Goal: Task Accomplishment & Management: Use online tool/utility

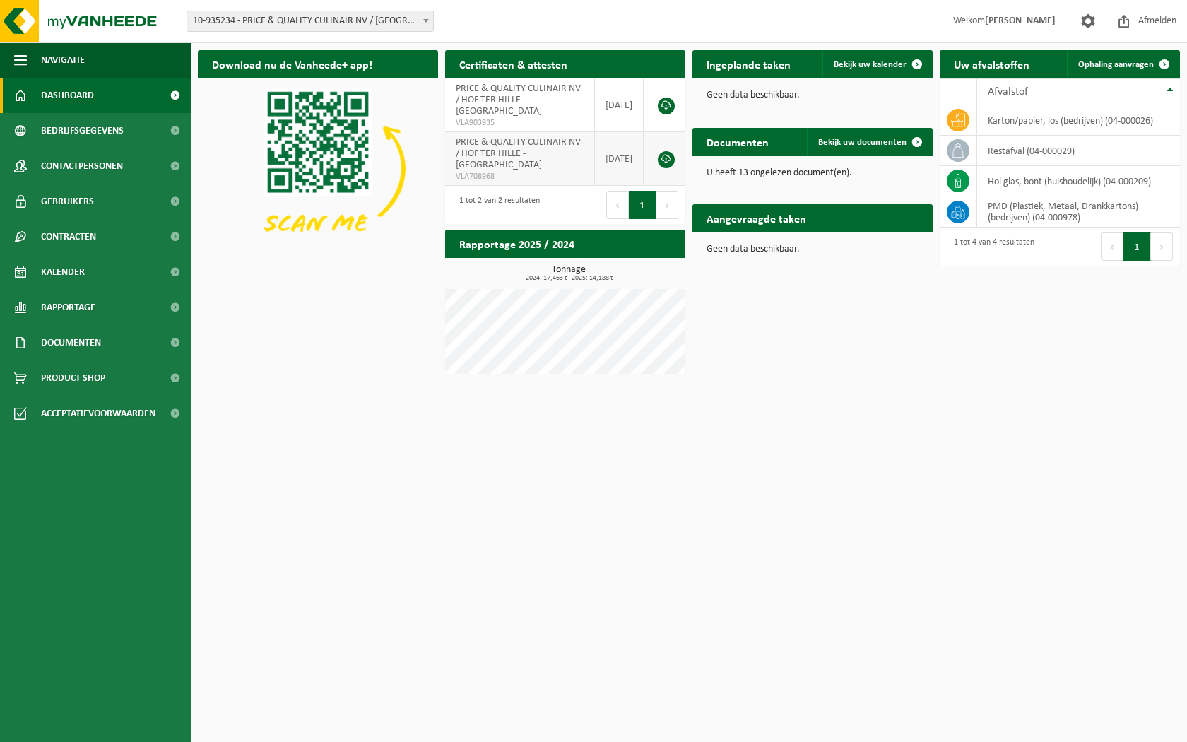
click at [510, 153] on span "PRICE & QUALITY CULINAIR NV / HOF TER HILLE - OOSTDUINKERKE" at bounding box center [518, 153] width 125 height 33
click at [1134, 69] on link "Ophaling aanvragen" at bounding box center [1123, 64] width 112 height 28
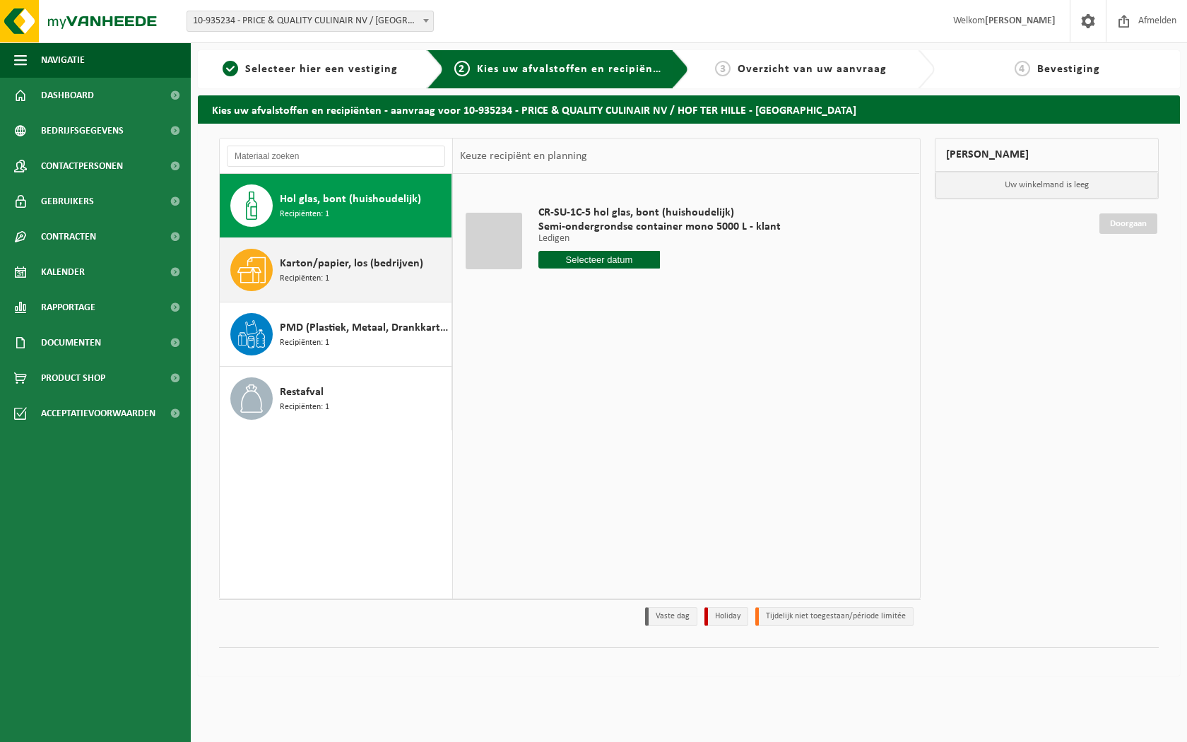
click at [375, 257] on span "Karton/papier, los (bedrijven)" at bounding box center [351, 263] width 143 height 17
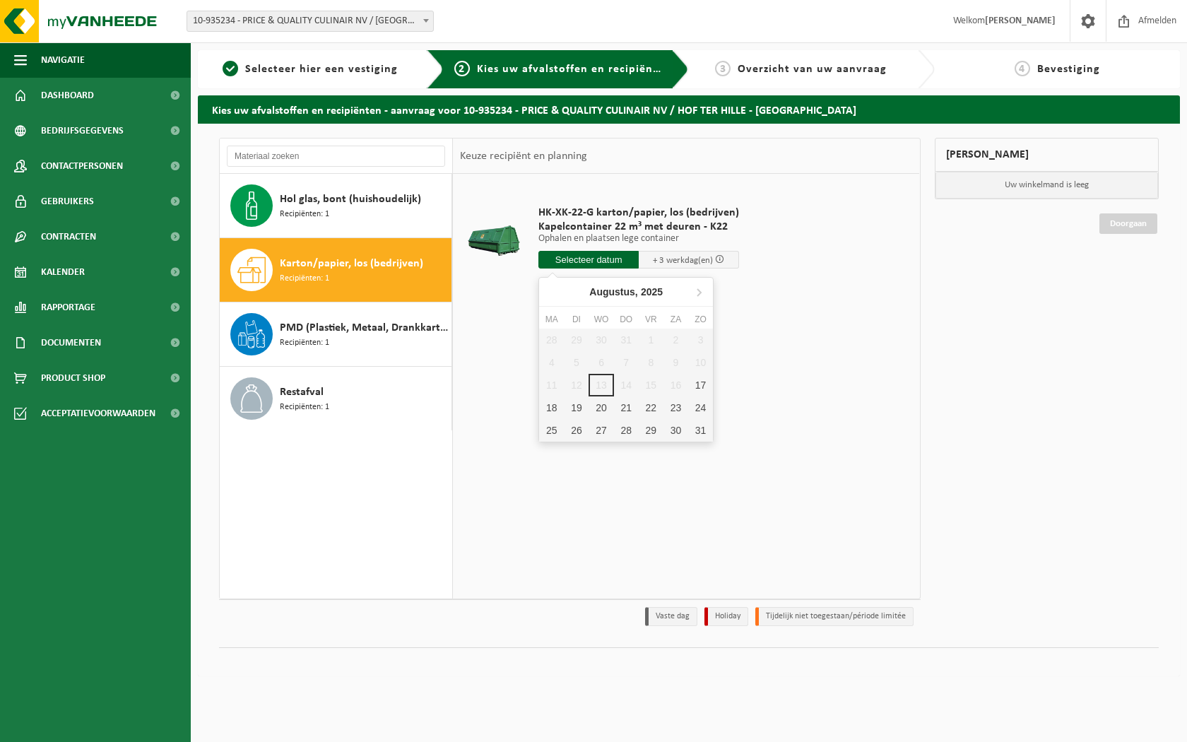
click at [565, 264] on input "text" at bounding box center [589, 260] width 100 height 18
click at [556, 401] on div "18" at bounding box center [551, 408] width 25 height 23
type input "Van 2025-08-18"
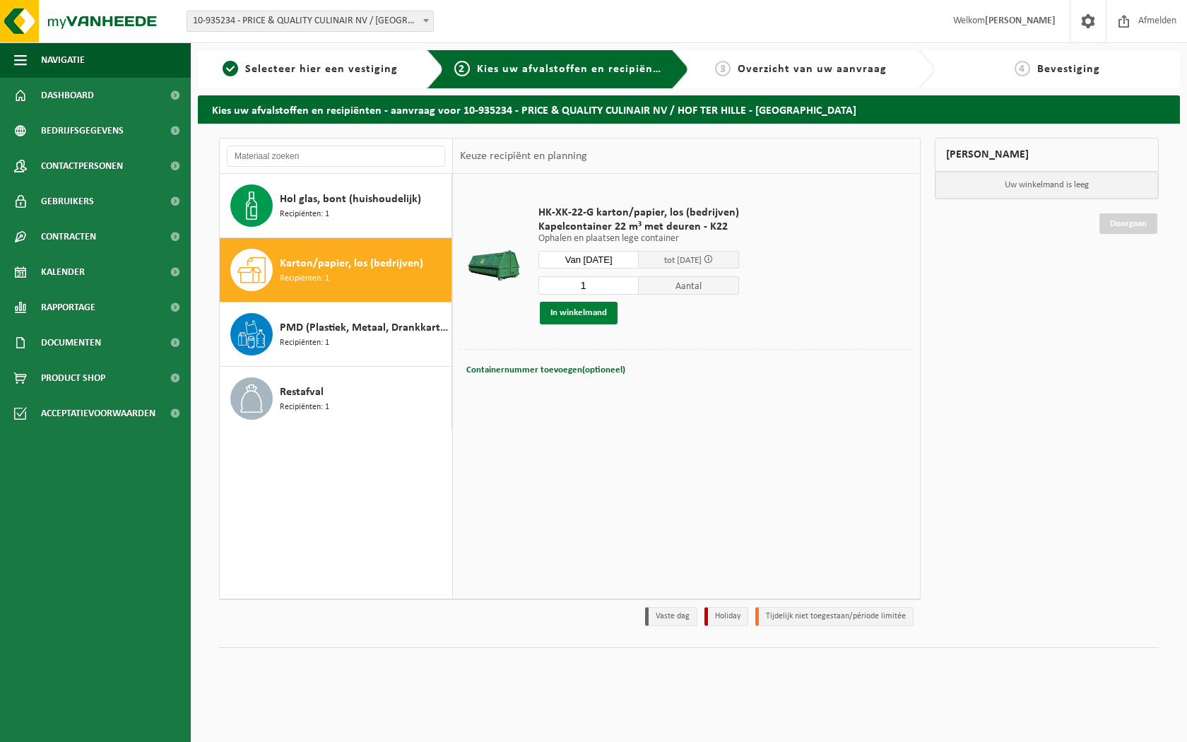
click at [595, 305] on button "In winkelmand" at bounding box center [579, 313] width 78 height 23
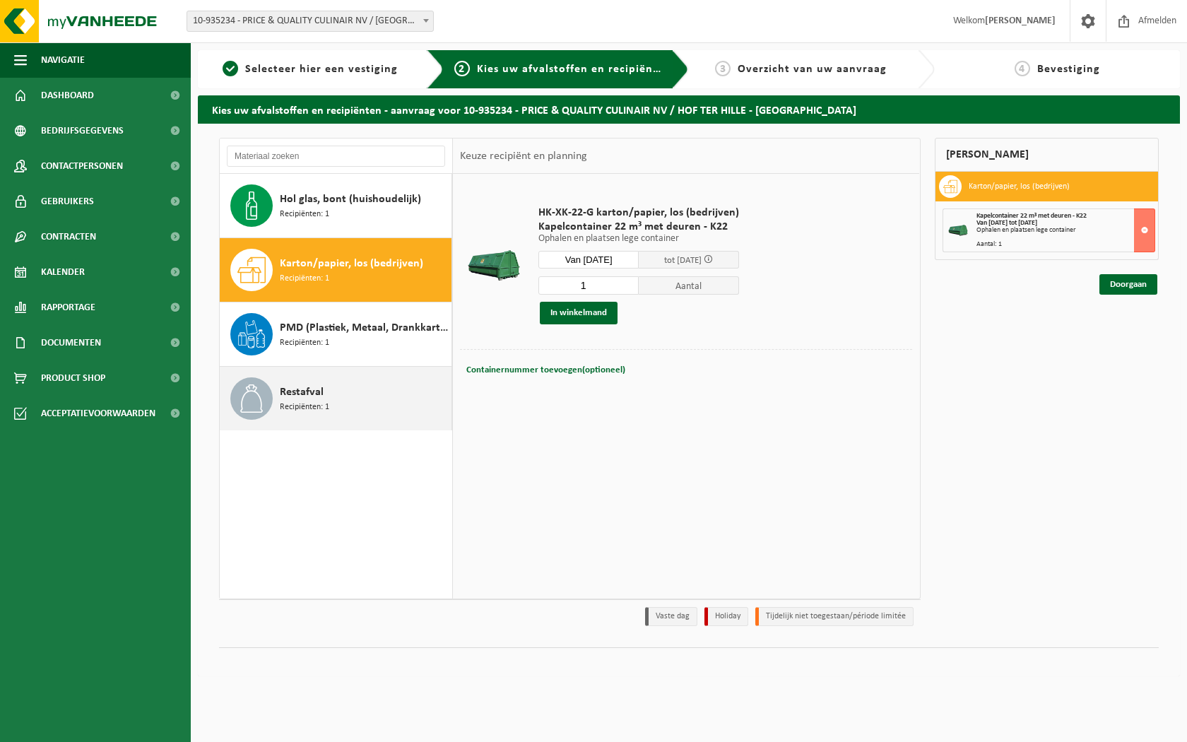
click at [315, 392] on span "Restafval" at bounding box center [302, 392] width 44 height 17
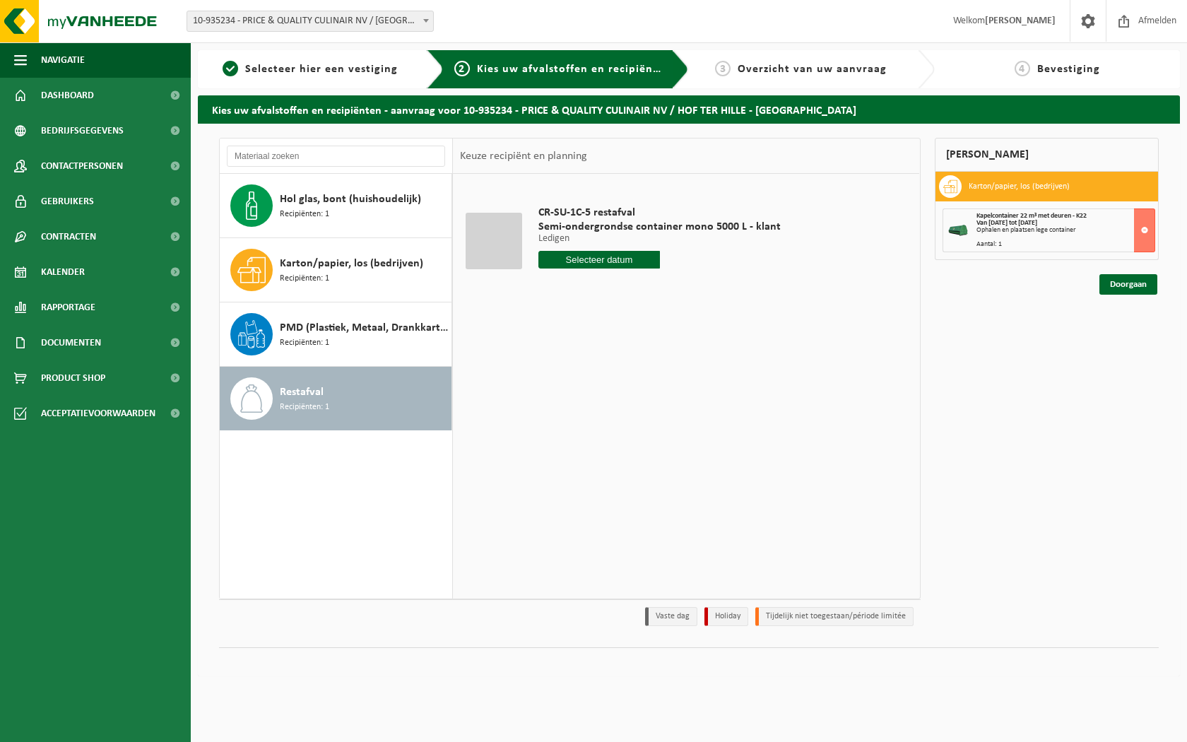
click at [576, 268] on input "text" at bounding box center [600, 260] width 122 height 18
click at [604, 410] on div "20" at bounding box center [601, 408] width 25 height 23
type input "Van 2025-08-20"
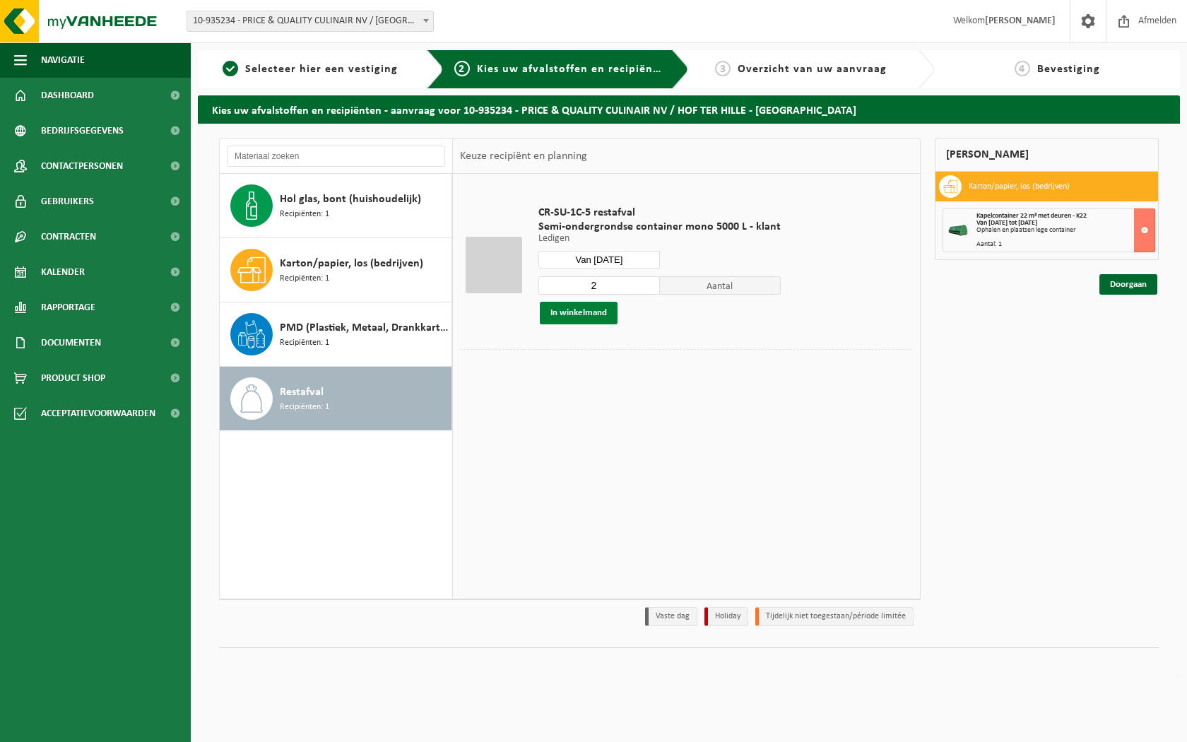
click at [601, 312] on button "In winkelmand" at bounding box center [579, 313] width 78 height 23
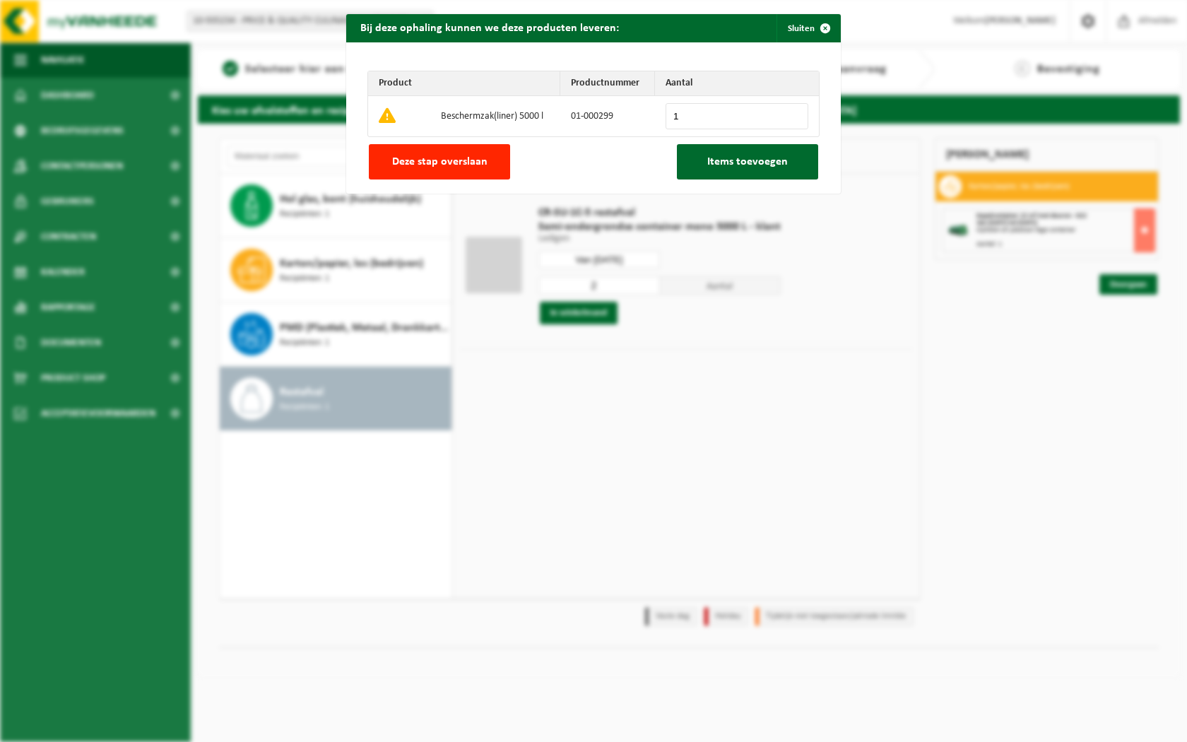
click at [794, 112] on input "1" at bounding box center [737, 116] width 143 height 26
type input "2"
click at [794, 112] on input "2" at bounding box center [737, 116] width 143 height 26
click at [742, 163] on span "Items toevoegen" at bounding box center [748, 161] width 81 height 11
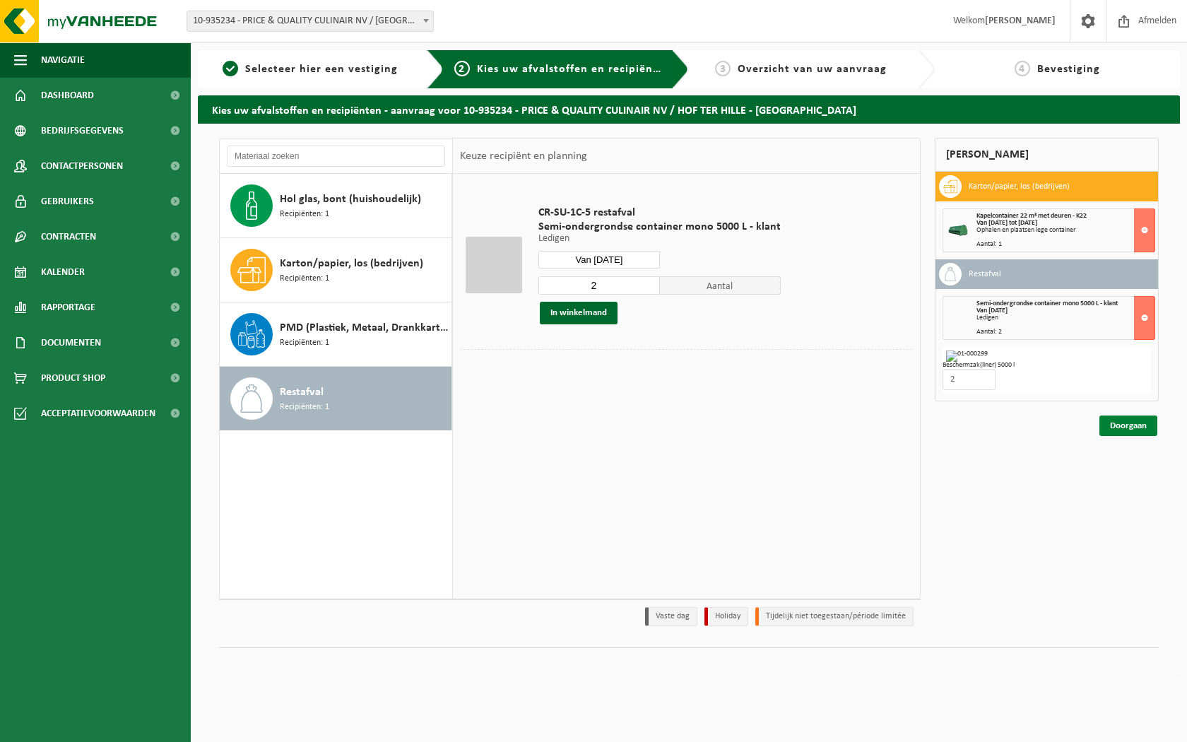
click at [1120, 430] on link "Doorgaan" at bounding box center [1129, 426] width 58 height 20
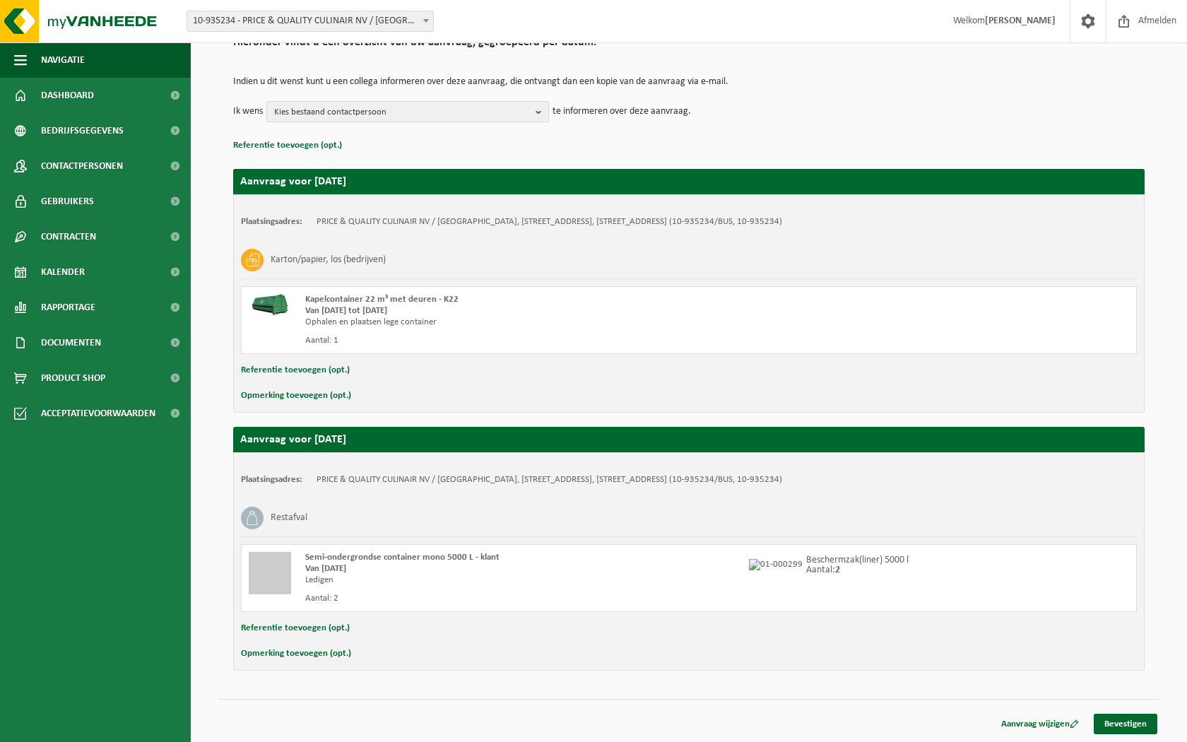
scroll to position [122, 0]
click at [1118, 728] on link "Bevestigen" at bounding box center [1126, 724] width 64 height 20
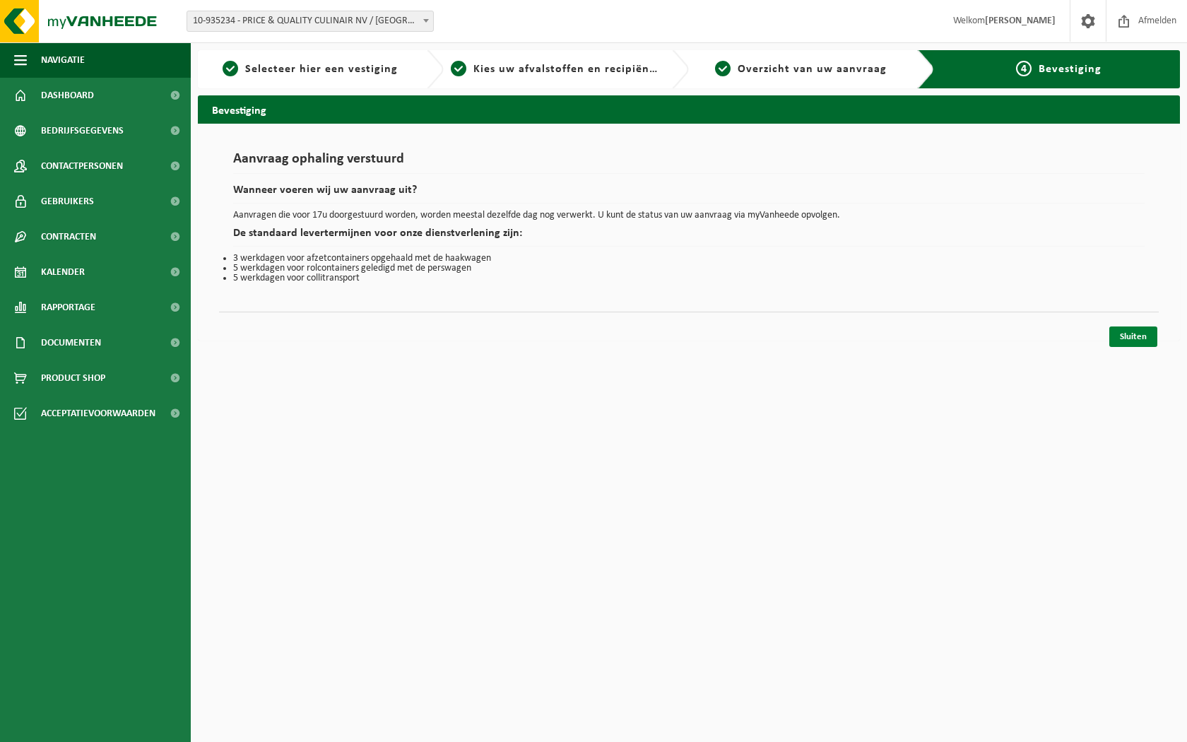
click at [1120, 337] on link "Sluiten" at bounding box center [1134, 337] width 48 height 20
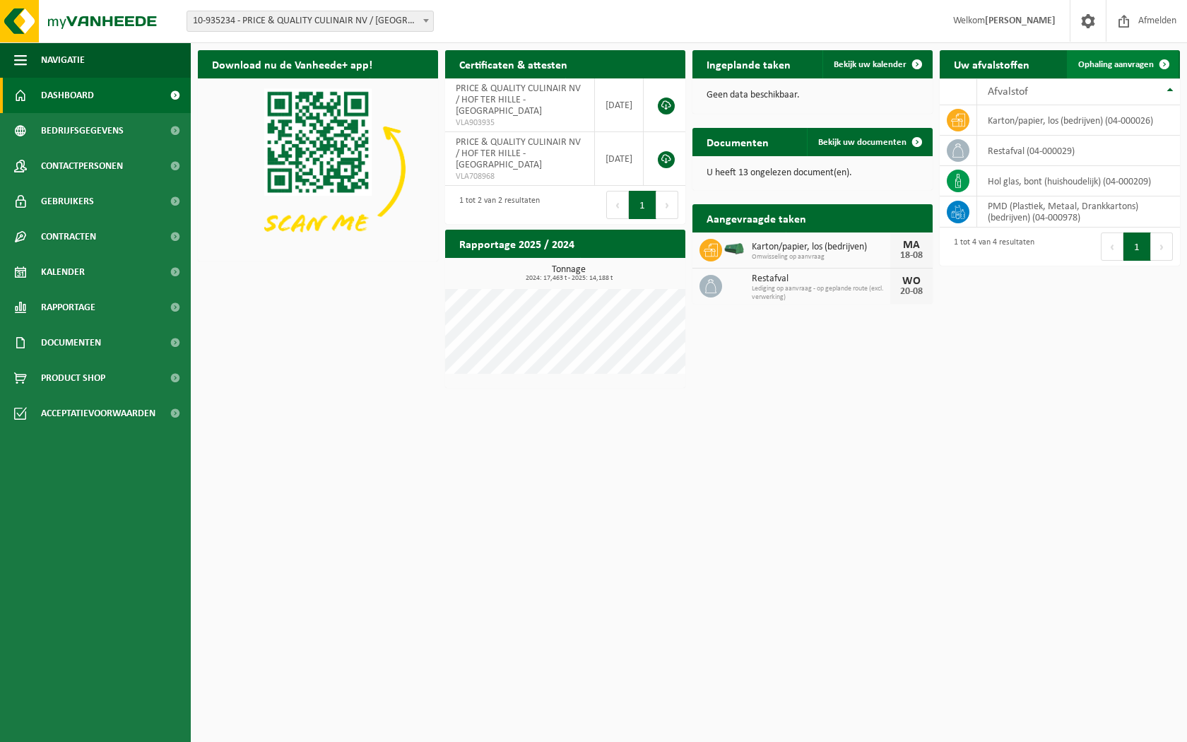
click at [1118, 62] on span "Ophaling aanvragen" at bounding box center [1117, 64] width 76 height 9
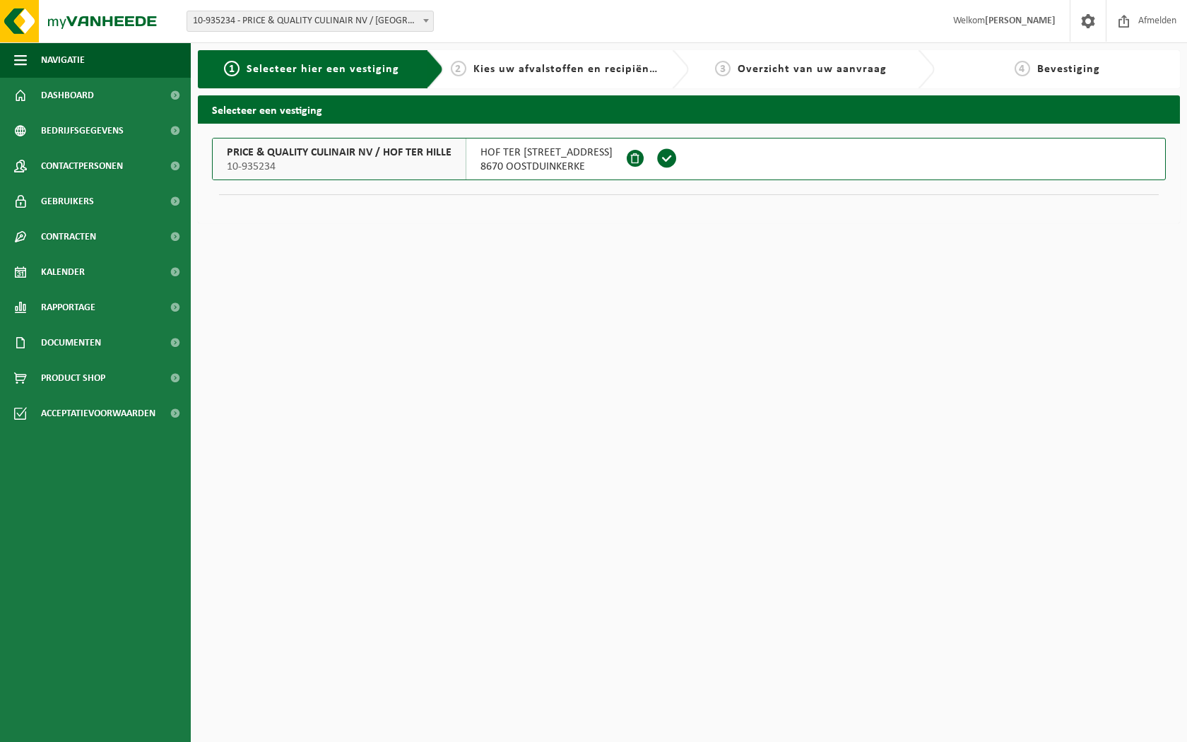
click at [427, 20] on b at bounding box center [426, 21] width 6 height 4
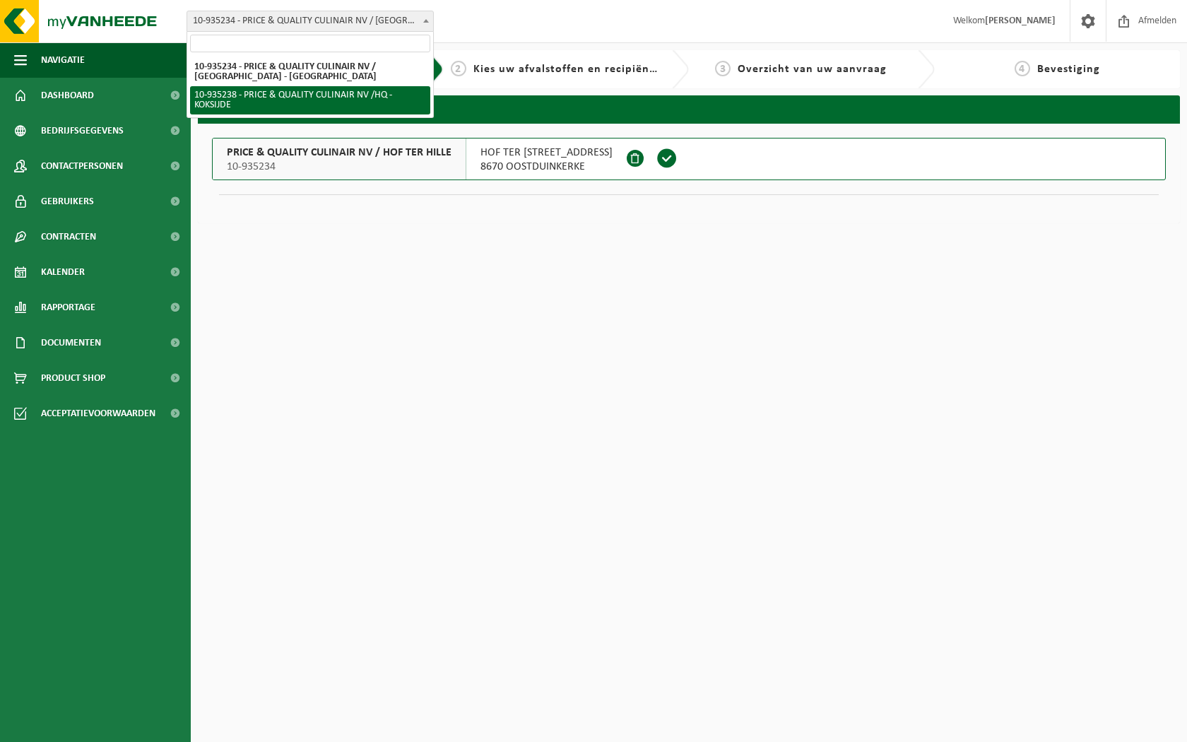
select select "136579"
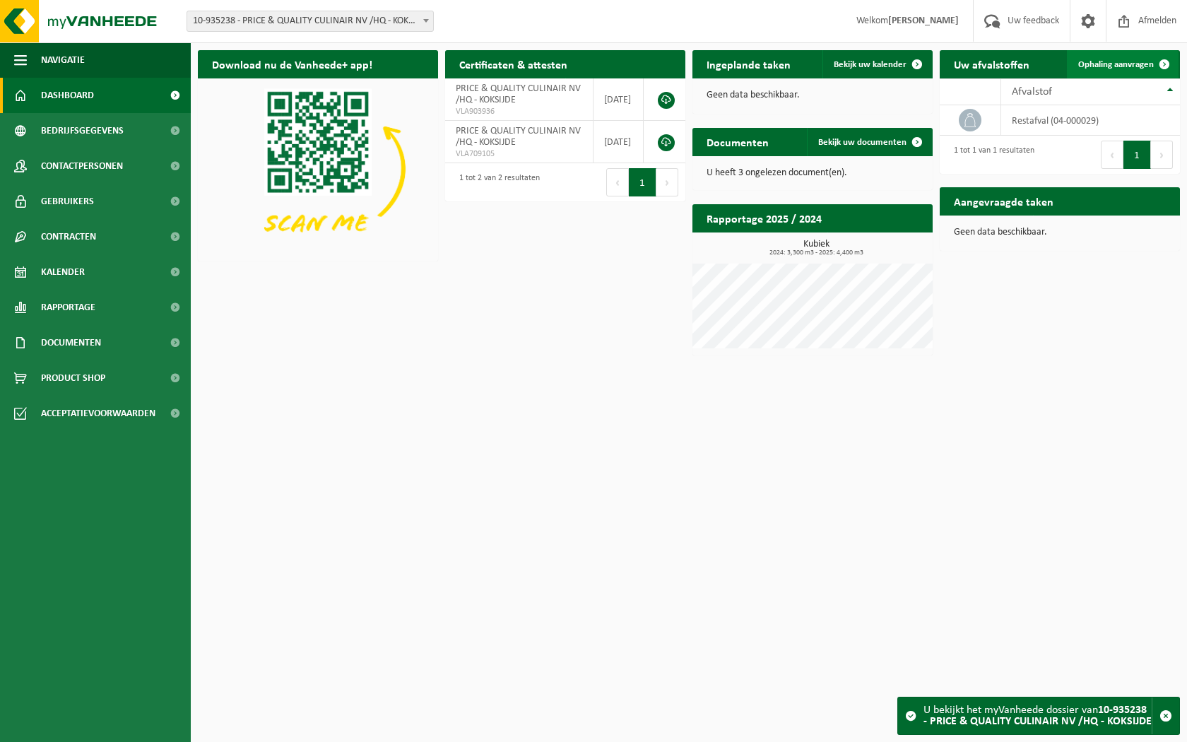
click at [1112, 66] on span "Ophaling aanvragen" at bounding box center [1117, 64] width 76 height 9
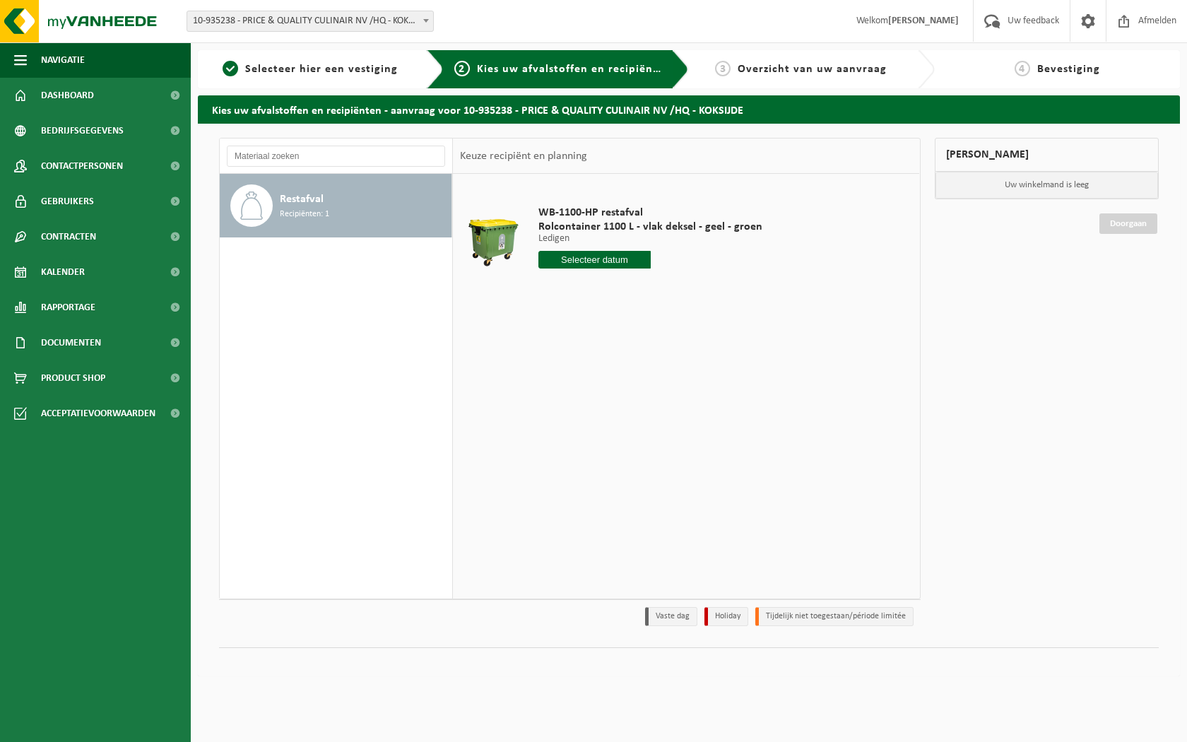
click at [607, 262] on input "text" at bounding box center [595, 260] width 112 height 18
click at [623, 409] on div "21" at bounding box center [626, 408] width 25 height 23
type input "Van 2025-08-21"
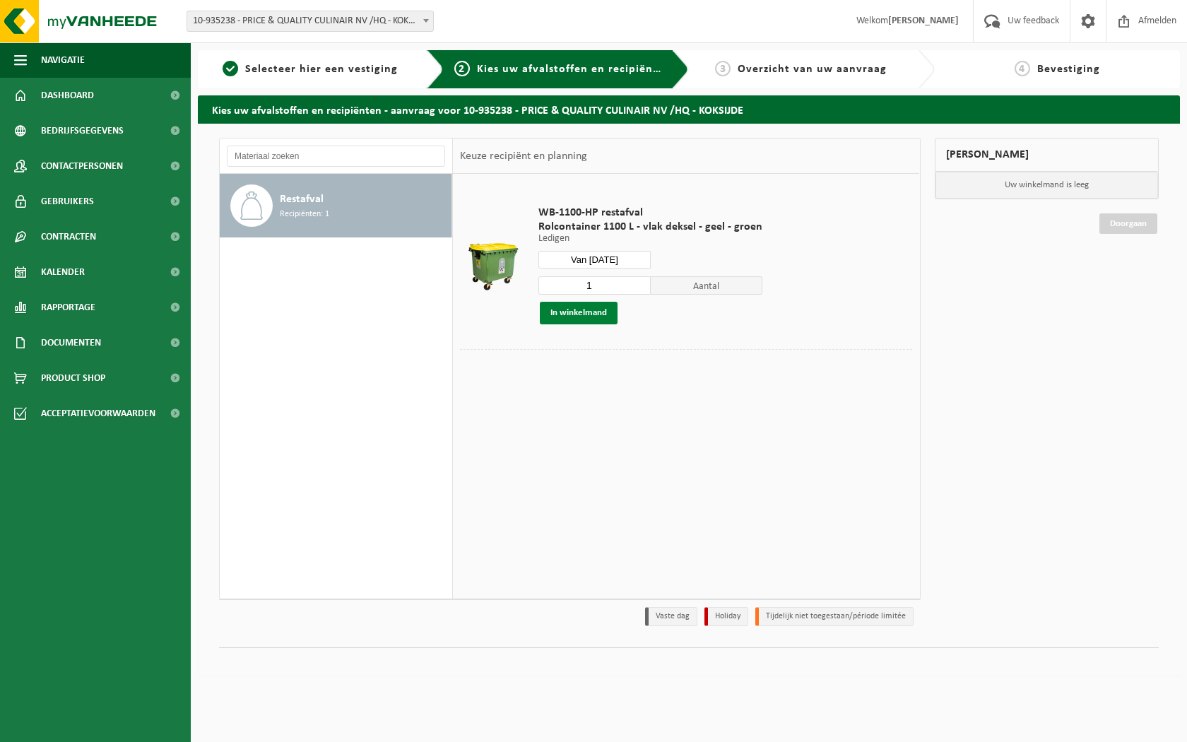
click at [585, 317] on button "In winkelmand" at bounding box center [579, 313] width 78 height 23
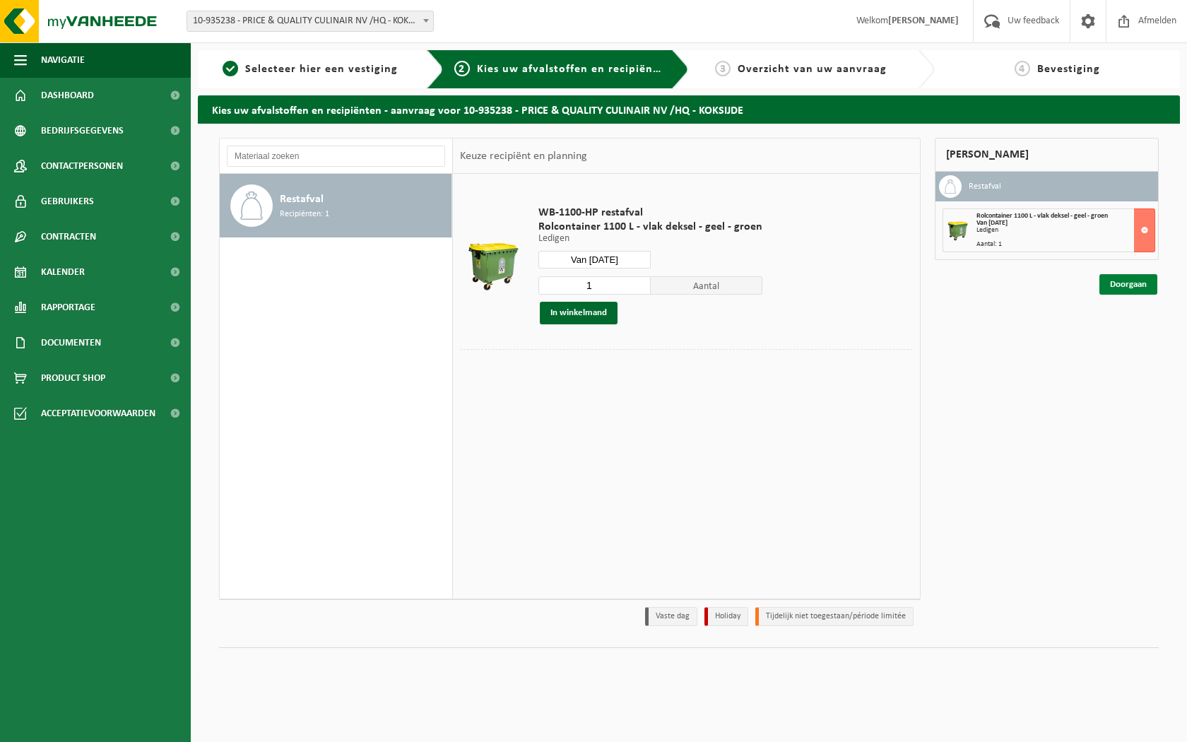
click at [1139, 283] on link "Doorgaan" at bounding box center [1129, 284] width 58 height 20
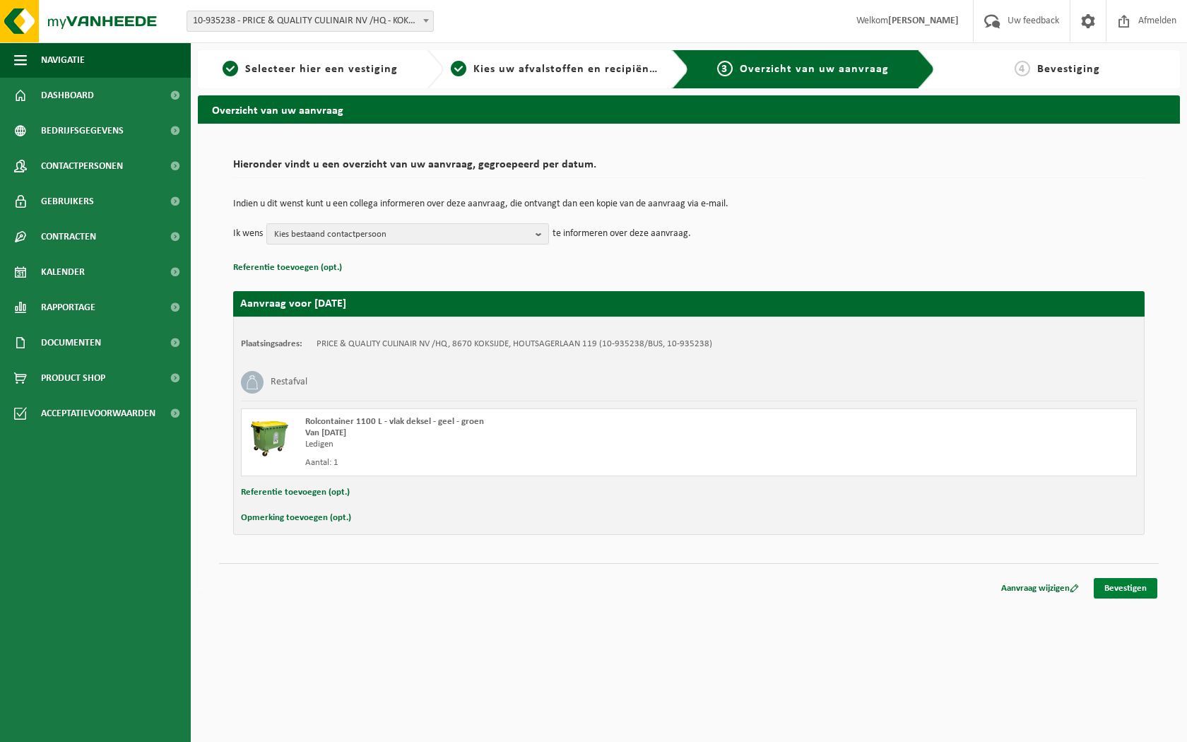
click at [1125, 587] on link "Bevestigen" at bounding box center [1126, 588] width 64 height 20
